Goal: Transaction & Acquisition: Purchase product/service

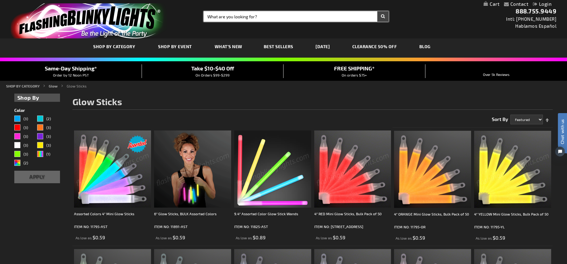
click at [218, 12] on input "Search" at bounding box center [296, 16] width 185 height 10
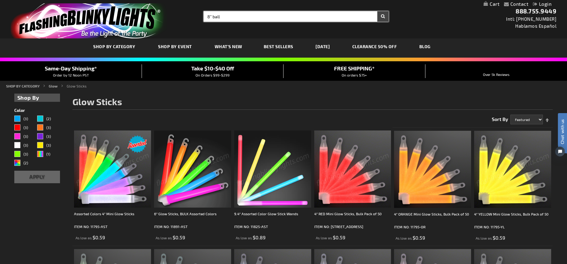
type input "8" ball"
click at [377, 11] on button "Search" at bounding box center [382, 16] width 11 height 10
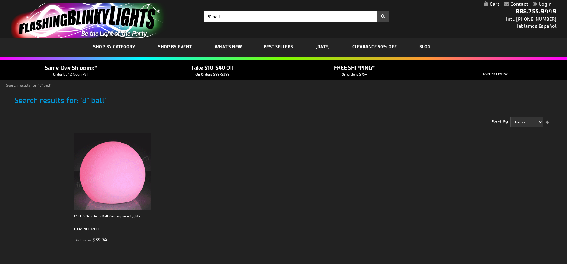
click at [114, 178] on img at bounding box center [112, 171] width 77 height 77
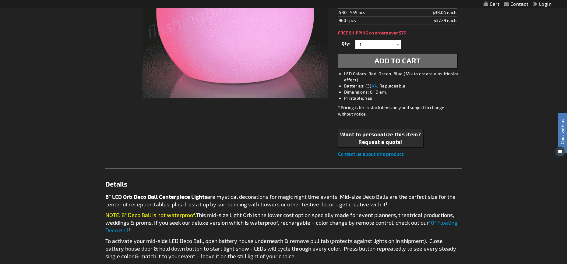
scroll to position [61, 0]
